Goal: Task Accomplishment & Management: Complete application form

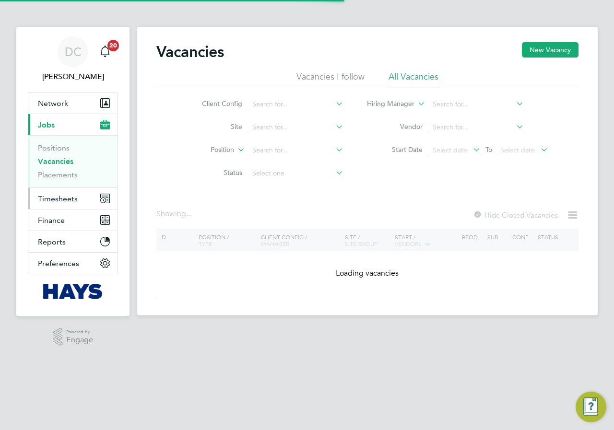
click at [49, 200] on span "Timesheets" at bounding box center [58, 198] width 40 height 9
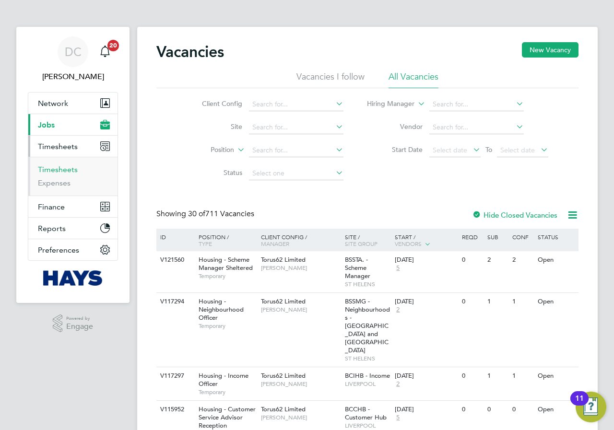
click at [60, 172] on link "Timesheets" at bounding box center [58, 169] width 40 height 9
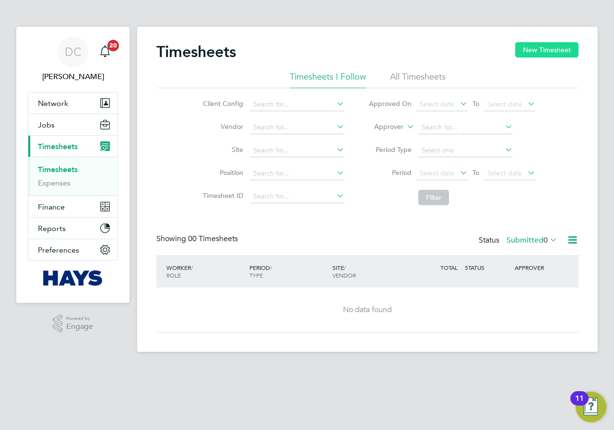
click at [546, 47] on button "New Timesheet" at bounding box center [546, 49] width 63 height 15
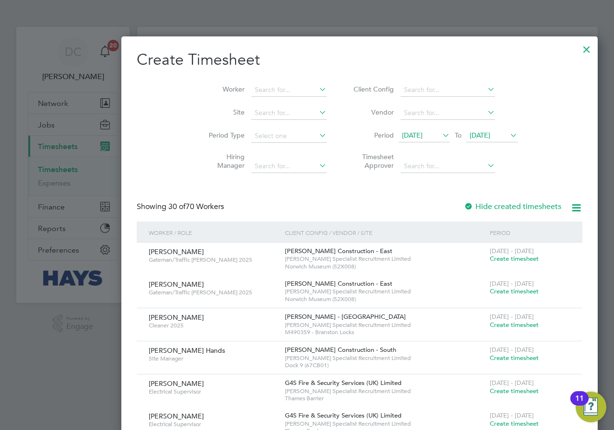
scroll to position [2084, 371]
click at [470, 134] on span "21 Aug 2025" at bounding box center [480, 135] width 21 height 9
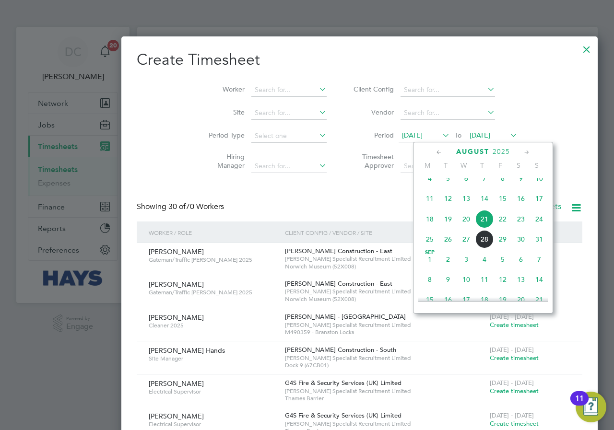
click at [540, 228] on span "24" at bounding box center [539, 219] width 18 height 18
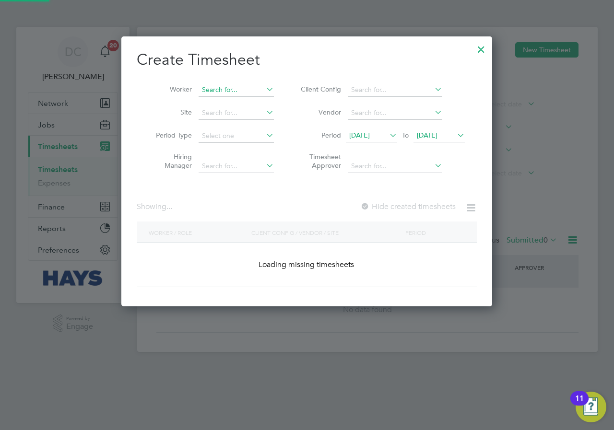
scroll to position [1823, 371]
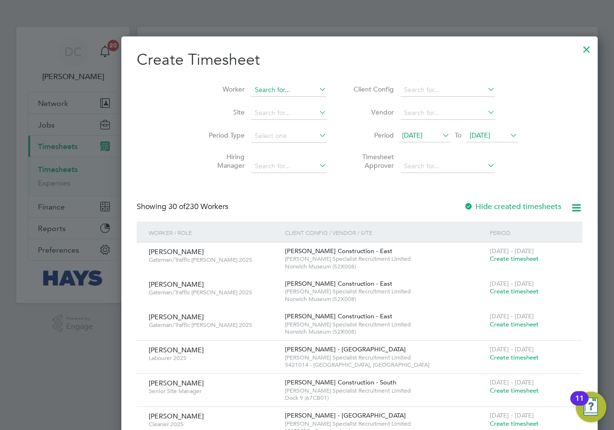
click at [251, 86] on input at bounding box center [288, 89] width 75 height 13
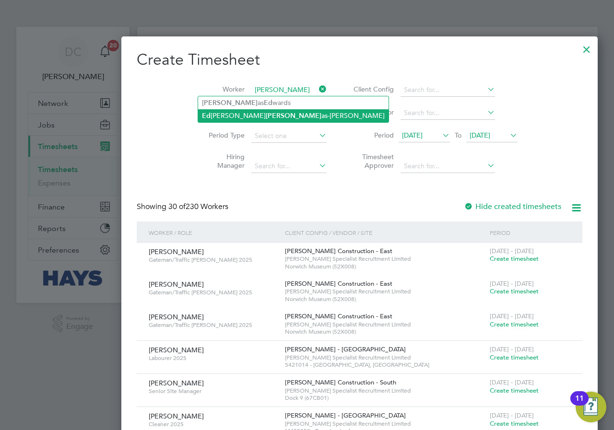
click at [249, 114] on li "Ed ward Thom as-Dean" at bounding box center [293, 115] width 190 height 13
type input "Edward Thomas-Dean"
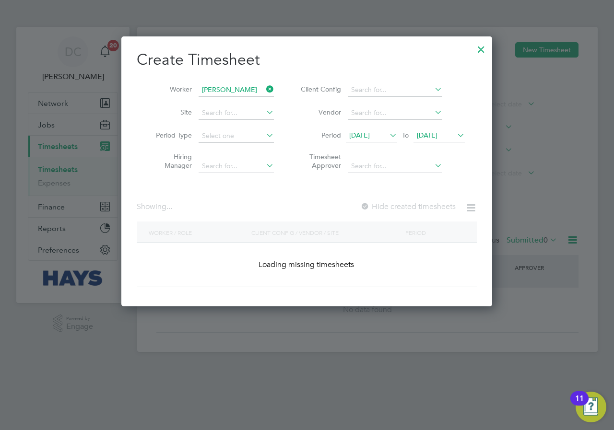
scroll to position [270, 371]
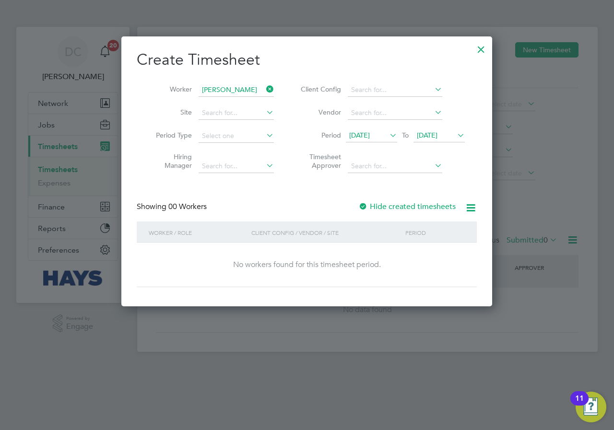
click at [420, 207] on label "Hide created timesheets" at bounding box center [406, 207] width 97 height 10
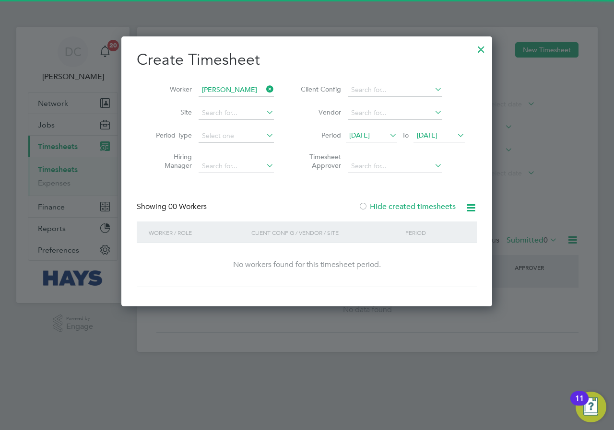
click at [420, 207] on label "Hide created timesheets" at bounding box center [406, 207] width 97 height 10
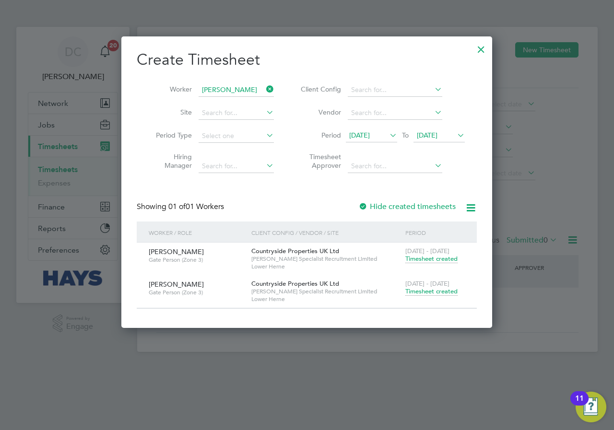
scroll to position [291, 371]
click at [425, 292] on span "Timesheet created" at bounding box center [431, 291] width 52 height 9
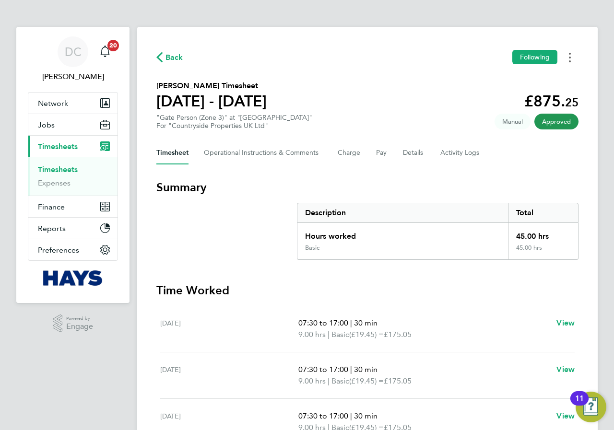
click at [570, 58] on circle "Timesheets Menu" at bounding box center [570, 58] width 2 height 2
click at [524, 81] on link "Download timesheet" at bounding box center [520, 78] width 115 height 19
click at [182, 59] on span "Back" at bounding box center [174, 58] width 18 height 12
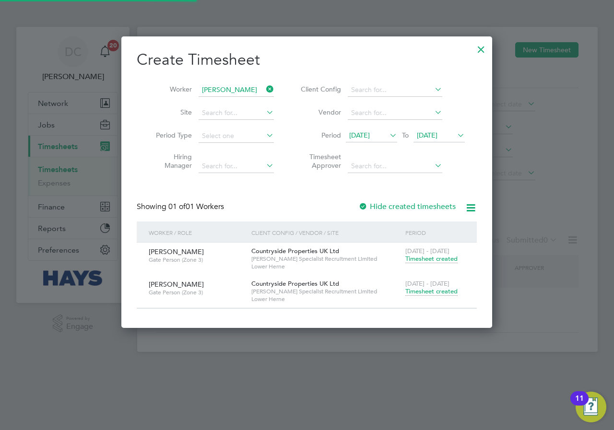
scroll to position [291, 371]
click at [254, 89] on input at bounding box center [236, 89] width 75 height 13
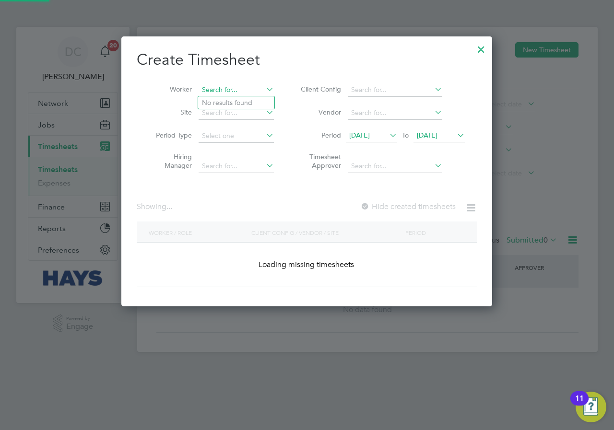
scroll to position [1823, 371]
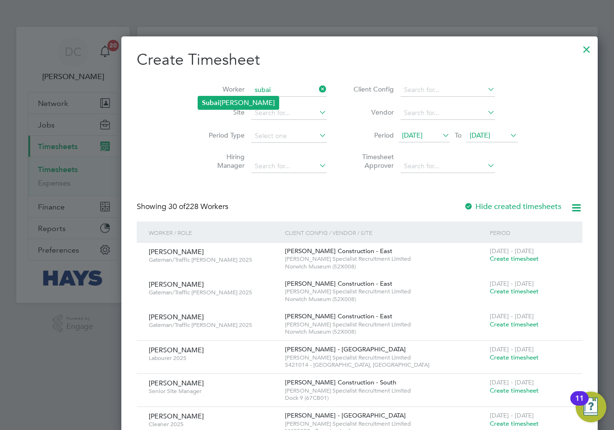
click at [232, 99] on li "Subai Thomas-Jaji" at bounding box center [238, 102] width 81 height 13
type input "Subai Thomas-Jaji"
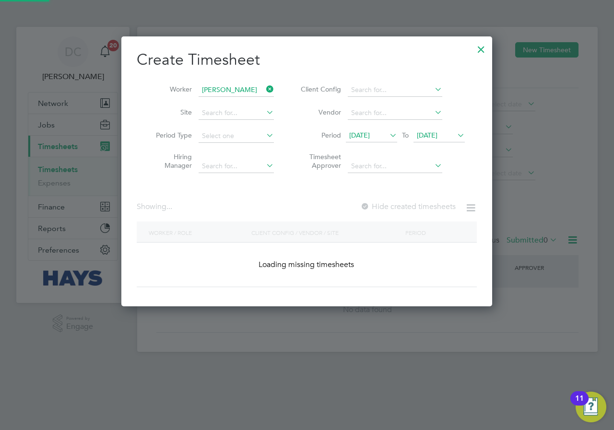
scroll to position [270, 371]
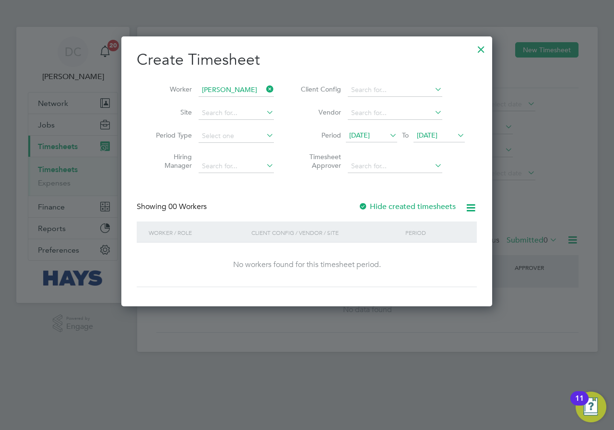
click at [414, 209] on label "Hide created timesheets" at bounding box center [406, 207] width 97 height 10
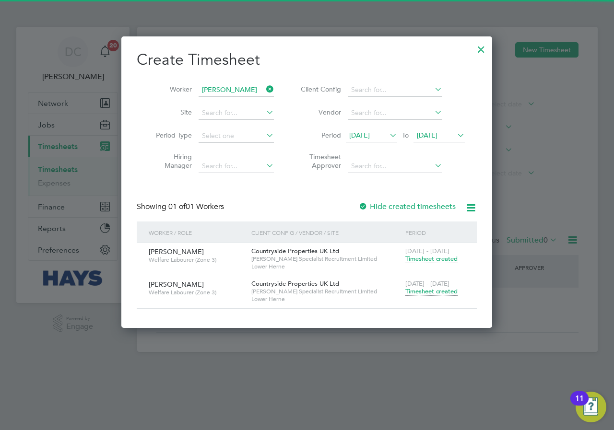
scroll to position [291, 371]
click at [428, 290] on span "Timesheet created" at bounding box center [431, 291] width 52 height 9
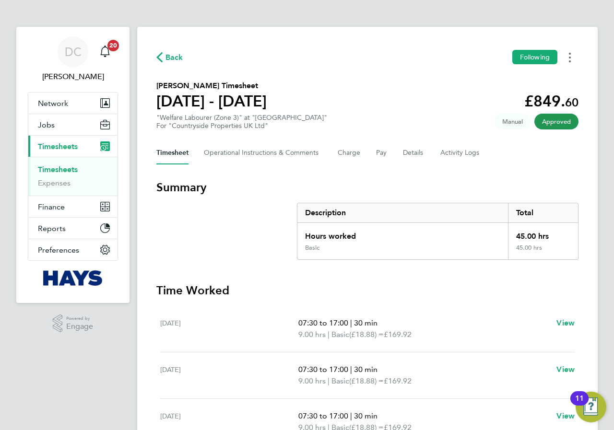
click at [568, 61] on button "Timesheets Menu" at bounding box center [569, 57] width 17 height 15
click at [520, 78] on link "Download timesheet" at bounding box center [520, 78] width 115 height 19
click at [172, 64] on div "Back Following" at bounding box center [367, 57] width 422 height 15
click at [172, 61] on span "Back" at bounding box center [174, 58] width 18 height 12
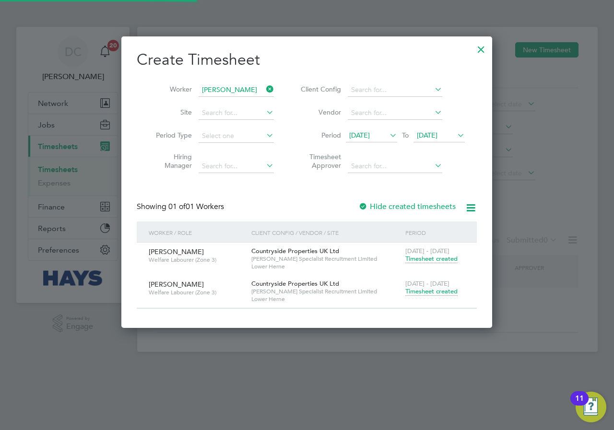
scroll to position [291, 371]
click at [264, 88] on icon at bounding box center [264, 88] width 0 height 13
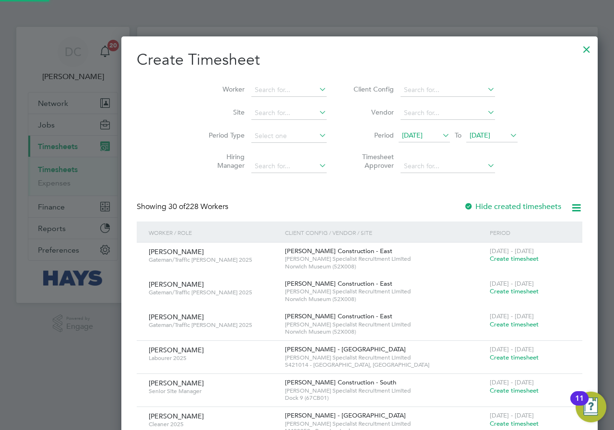
scroll to position [1823, 371]
click at [251, 89] on input at bounding box center [288, 89] width 75 height 13
click at [234, 101] on li "Lookm an Adeniyi Salih" at bounding box center [245, 102] width 94 height 13
type input "Lookman Adeniyi Salih"
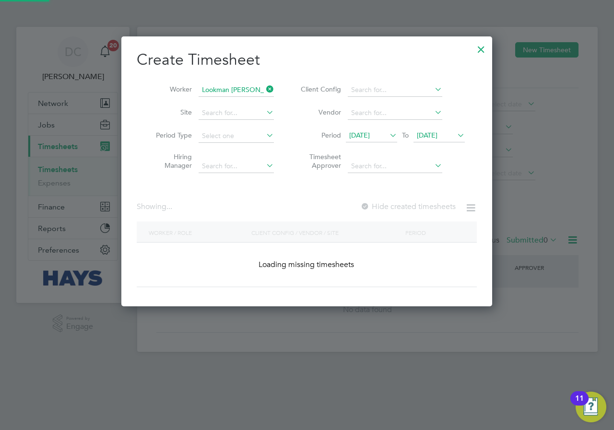
scroll to position [270, 371]
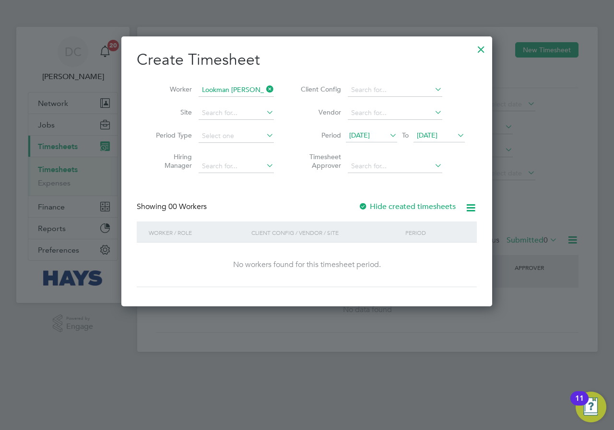
click at [420, 206] on label "Hide created timesheets" at bounding box center [406, 207] width 97 height 10
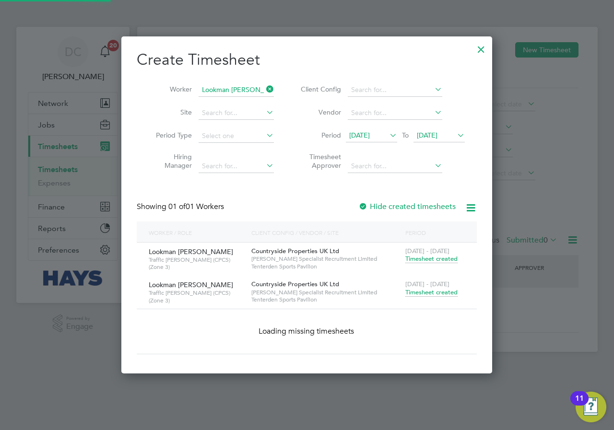
scroll to position [291, 371]
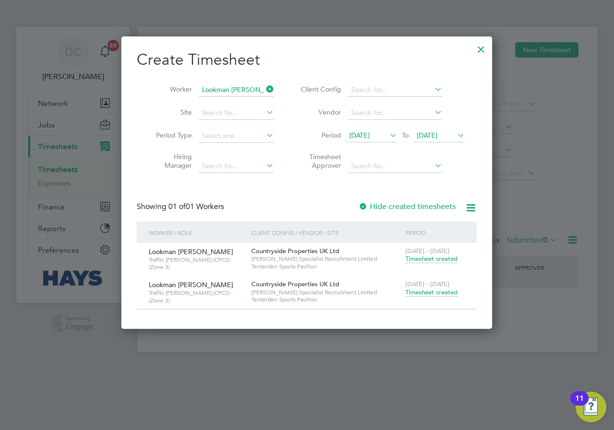
click at [427, 292] on span "Timesheet created" at bounding box center [431, 292] width 52 height 9
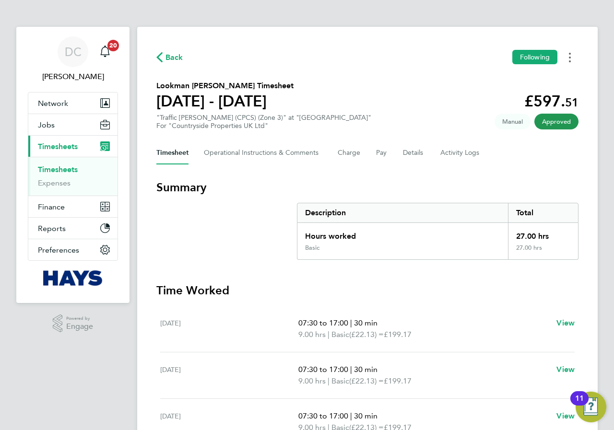
click at [573, 59] on button "Timesheets Menu" at bounding box center [569, 57] width 17 height 15
click at [515, 78] on link "Download timesheet" at bounding box center [520, 78] width 115 height 19
click at [171, 60] on span "Back" at bounding box center [174, 58] width 18 height 12
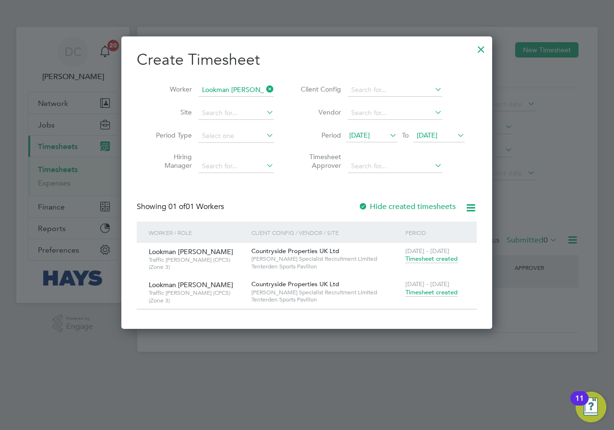
click at [264, 87] on icon at bounding box center [264, 88] width 0 height 13
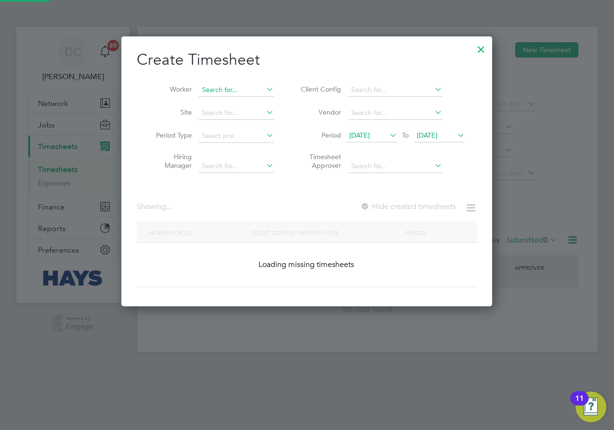
scroll to position [270, 371]
click at [240, 91] on input at bounding box center [236, 89] width 75 height 13
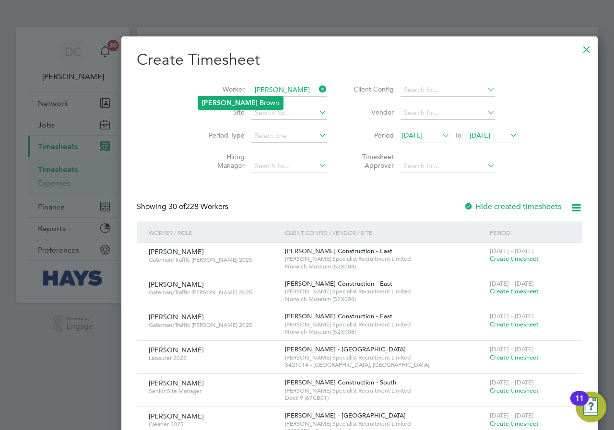
click at [259, 101] on b "Br" at bounding box center [262, 103] width 7 height 8
type input "Craig Brown"
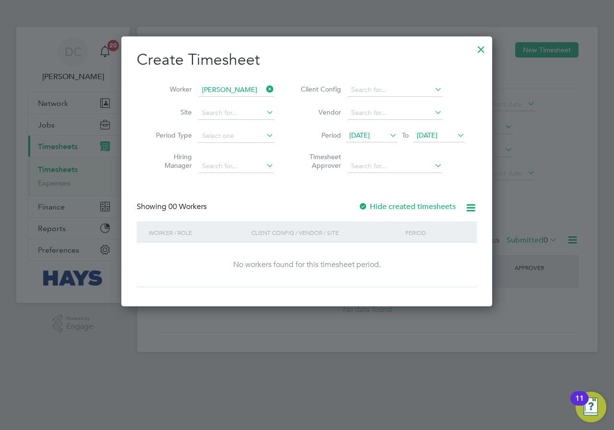
scroll to position [270, 371]
click at [417, 205] on label "Hide created timesheets" at bounding box center [406, 207] width 97 height 10
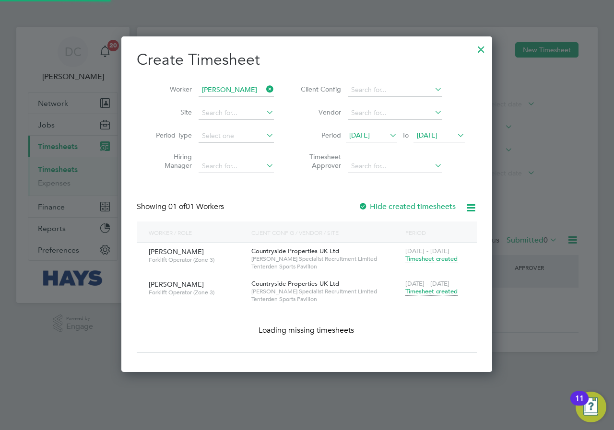
scroll to position [291, 371]
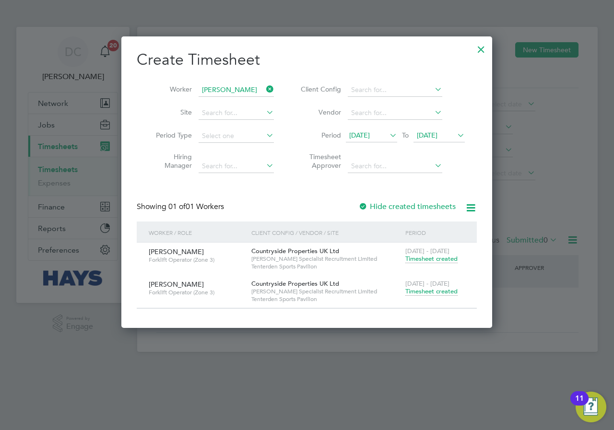
click at [431, 291] on span "Timesheet created" at bounding box center [431, 291] width 52 height 9
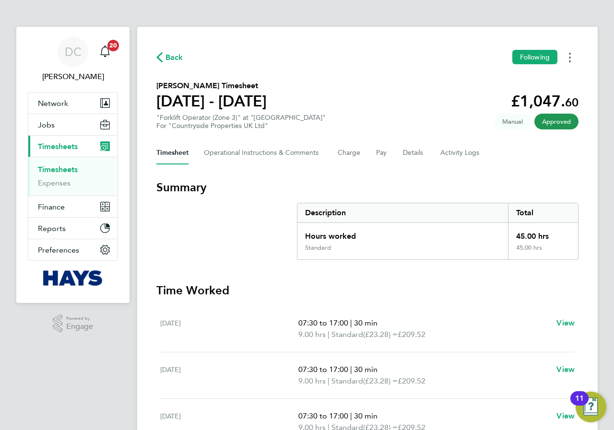
click at [567, 59] on button "Timesheets Menu" at bounding box center [569, 57] width 17 height 15
click at [520, 81] on link "Download timesheet" at bounding box center [520, 78] width 115 height 19
click at [169, 60] on span "Back" at bounding box center [174, 58] width 18 height 12
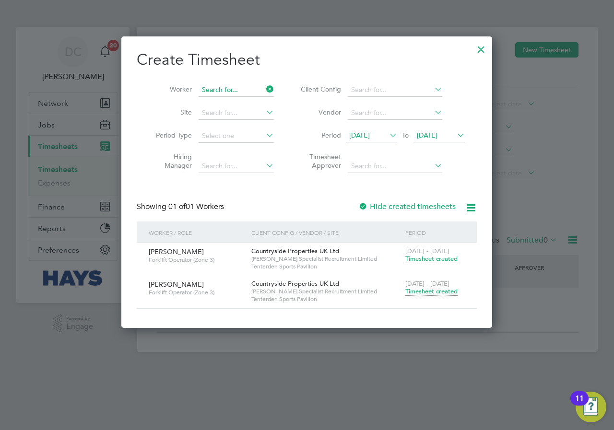
click at [238, 84] on input at bounding box center [236, 89] width 75 height 13
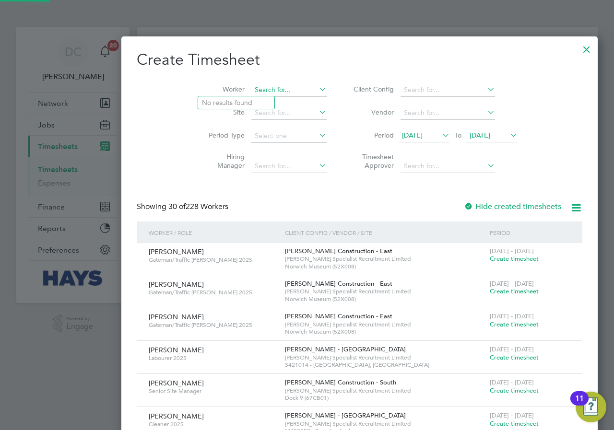
scroll to position [1823, 371]
click at [239, 100] on li "Mark Hou ghton" at bounding box center [236, 102] width 76 height 13
type input "Mark Houghton"
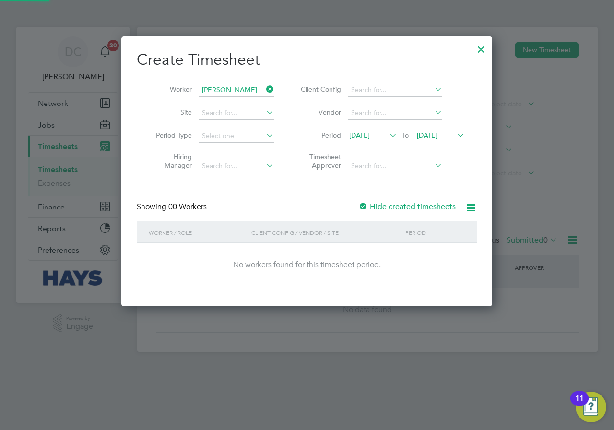
scroll to position [270, 371]
click at [409, 206] on label "Hide created timesheets" at bounding box center [406, 207] width 97 height 10
click at [410, 206] on label "Hide created timesheets" at bounding box center [406, 207] width 97 height 10
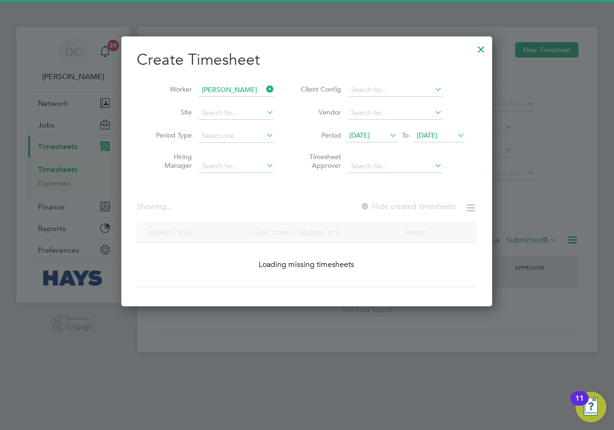
scroll to position [258, 371]
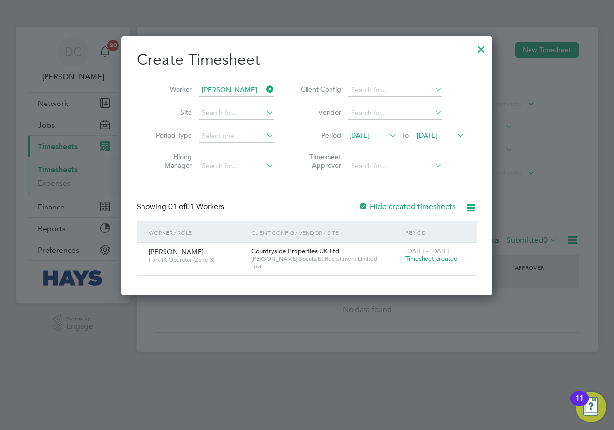
click at [429, 258] on span "Timesheet created" at bounding box center [431, 259] width 52 height 9
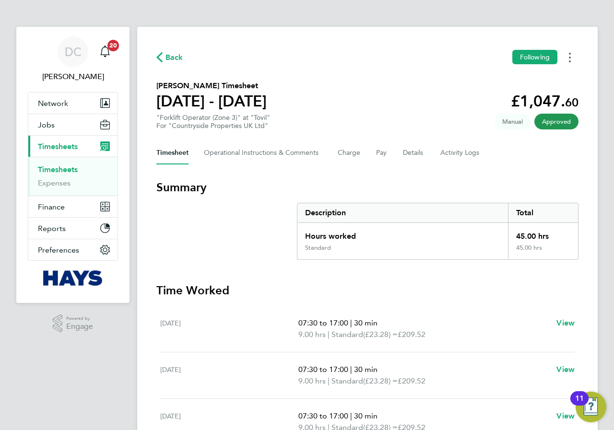
click at [568, 59] on button "Timesheets Menu" at bounding box center [569, 57] width 17 height 15
click at [523, 80] on link "Download timesheet" at bounding box center [520, 78] width 115 height 19
click at [169, 58] on span "Back" at bounding box center [174, 58] width 18 height 12
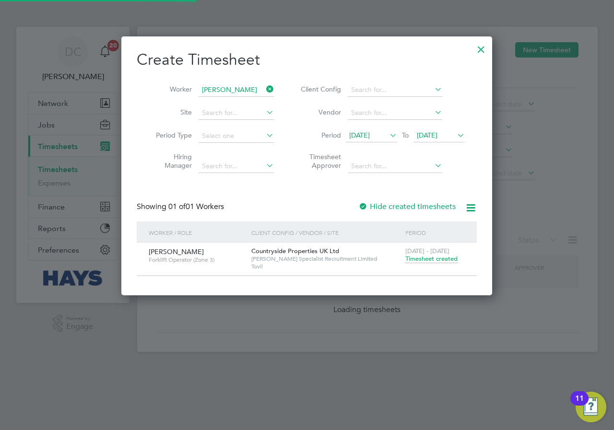
scroll to position [258, 371]
click at [264, 86] on icon at bounding box center [264, 88] width 0 height 13
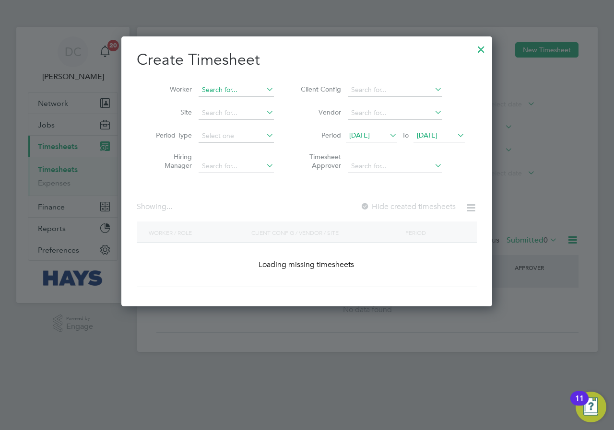
click at [236, 90] on input at bounding box center [236, 89] width 75 height 13
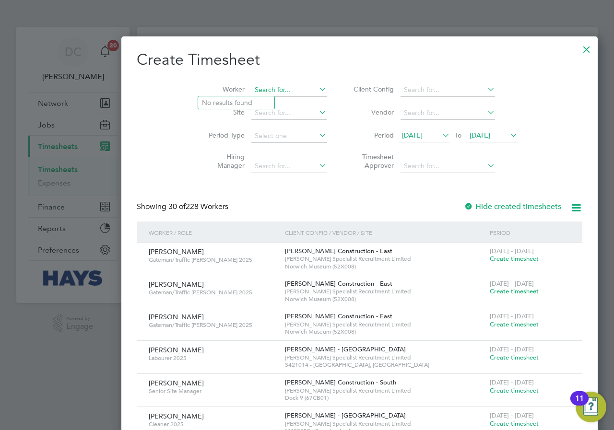
scroll to position [1823, 371]
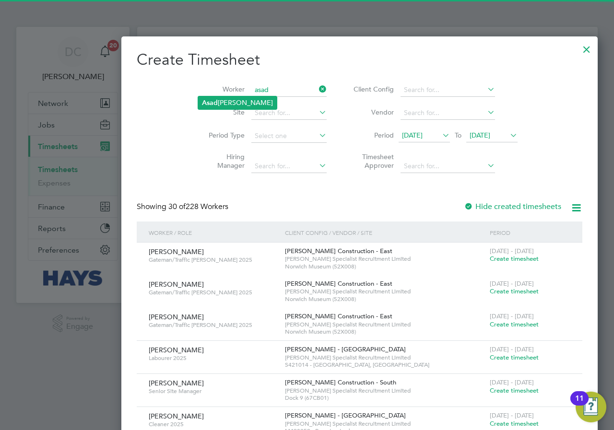
click at [233, 102] on li "Asad Jalal Sindhu" at bounding box center [237, 102] width 79 height 13
type input "[PERSON_NAME]"
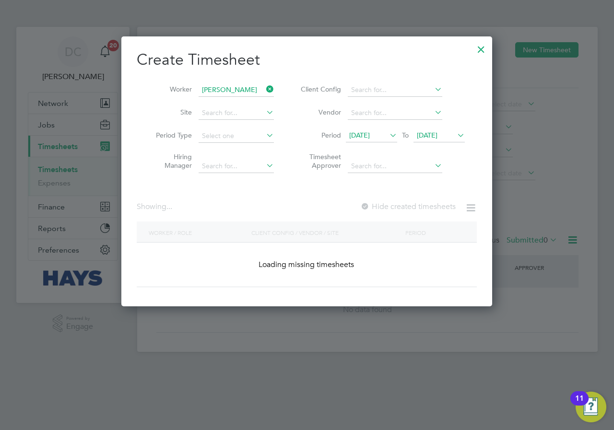
scroll to position [258, 371]
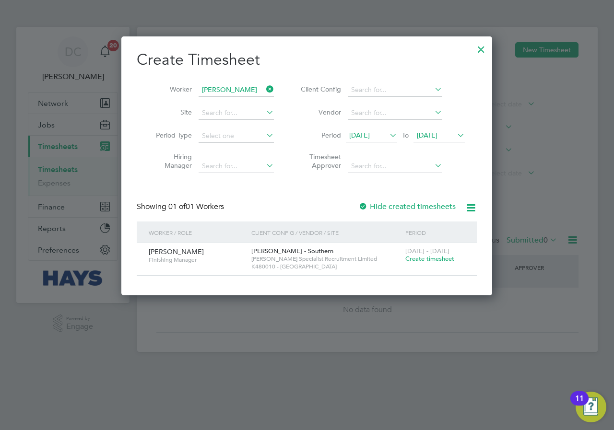
click at [431, 207] on label "Hide created timesheets" at bounding box center [406, 207] width 97 height 10
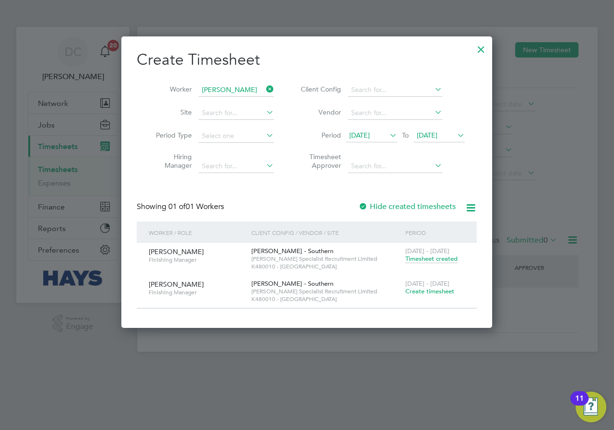
scroll to position [291, 371]
click at [429, 261] on span "Timesheet created" at bounding box center [431, 259] width 52 height 9
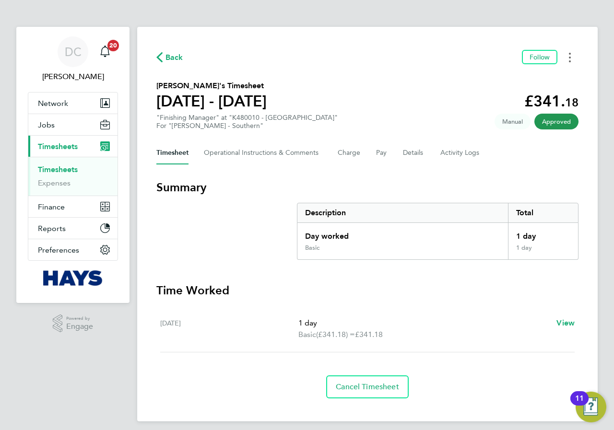
click at [567, 57] on button "Timesheets Menu" at bounding box center [569, 57] width 17 height 15
click at [539, 77] on link "Download timesheet" at bounding box center [520, 78] width 115 height 19
